Goal: Find specific page/section

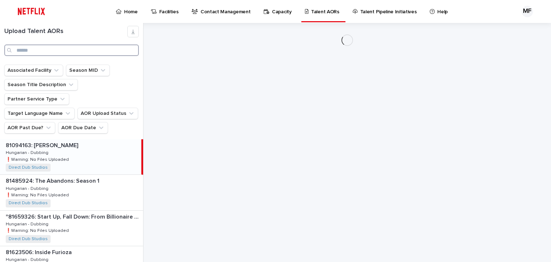
click at [60, 53] on input "Search" at bounding box center [71, 50] width 135 height 11
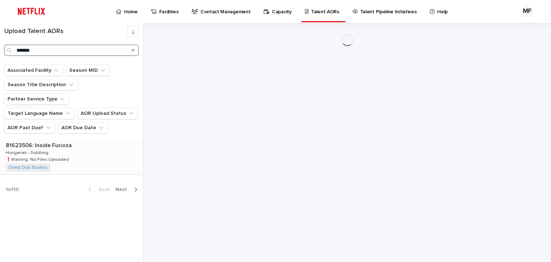
type input "*******"
click at [79, 142] on p at bounding box center [73, 145] width 135 height 7
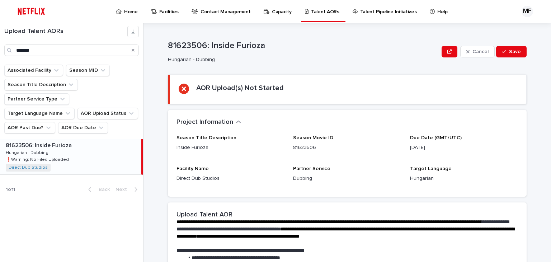
click at [419, 149] on p "[DATE]" at bounding box center [464, 148] width 108 height 8
